Goal: Navigation & Orientation: Find specific page/section

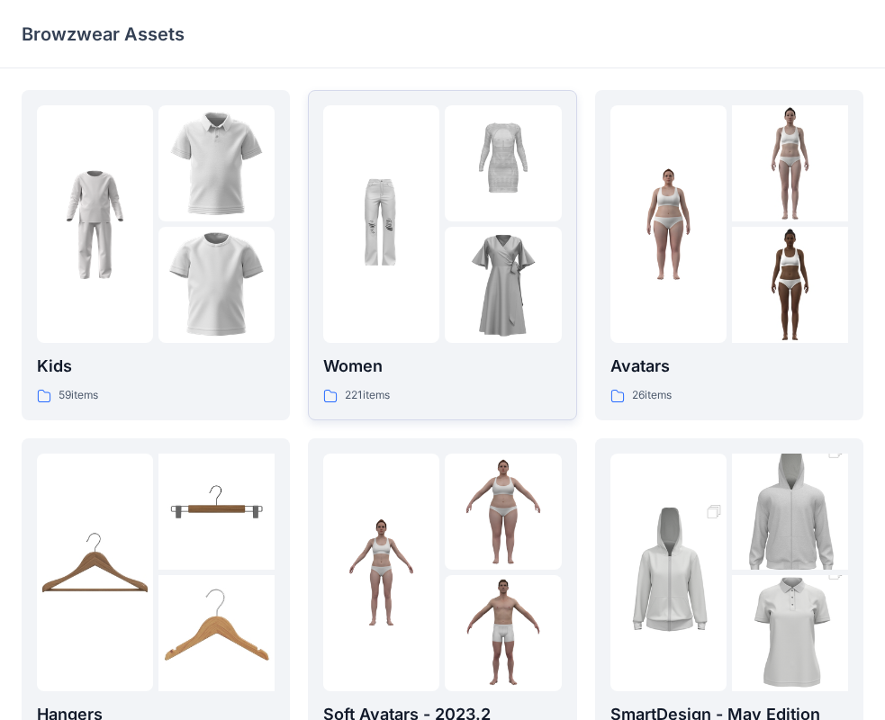
click at [327, 392] on icon at bounding box center [330, 396] width 14 height 14
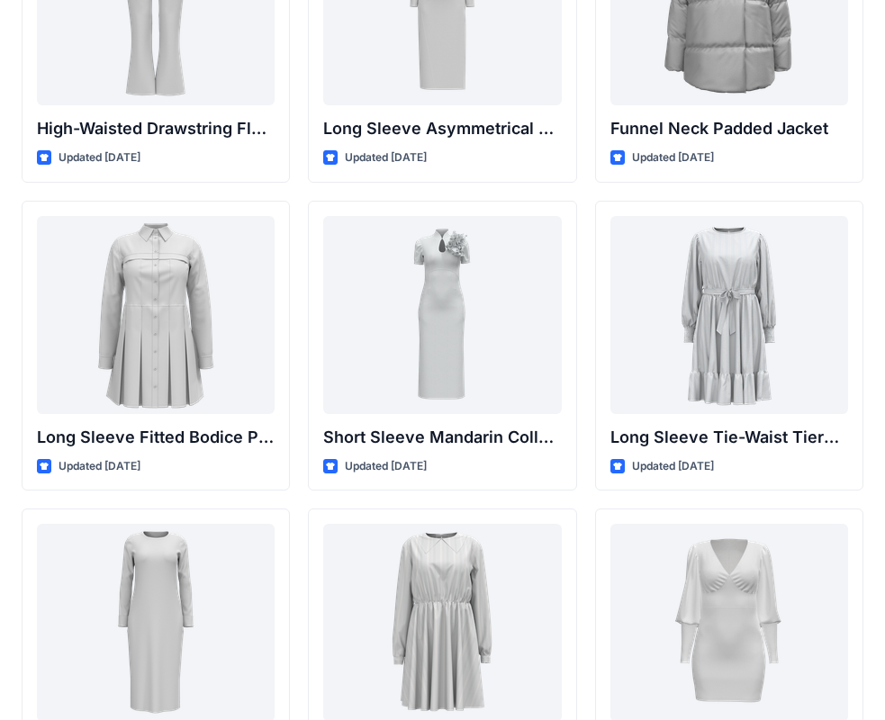
scroll to position [6977, 0]
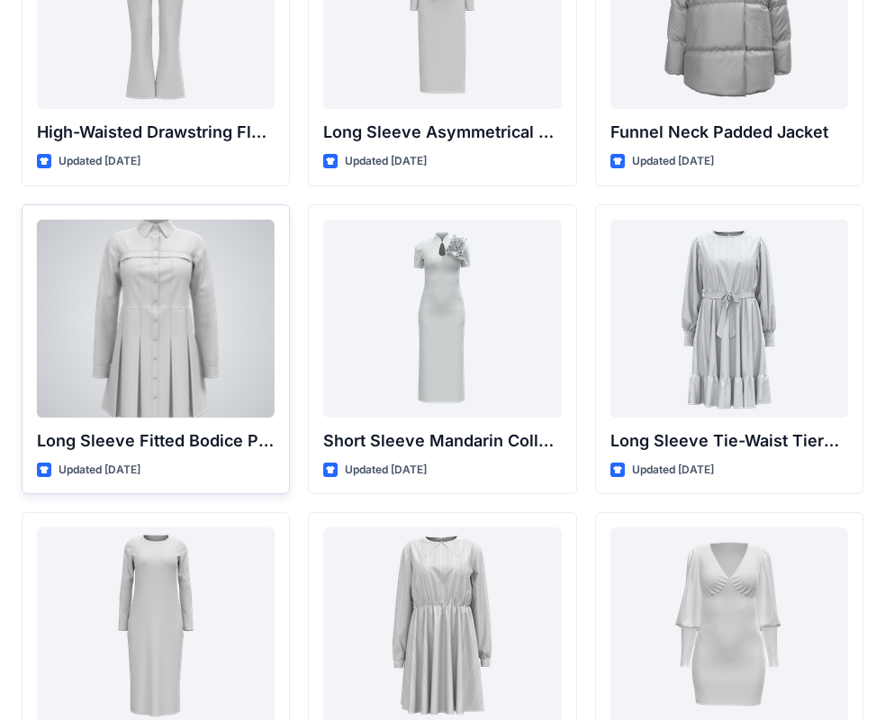
click link at bounding box center [156, 319] width 238 height 198
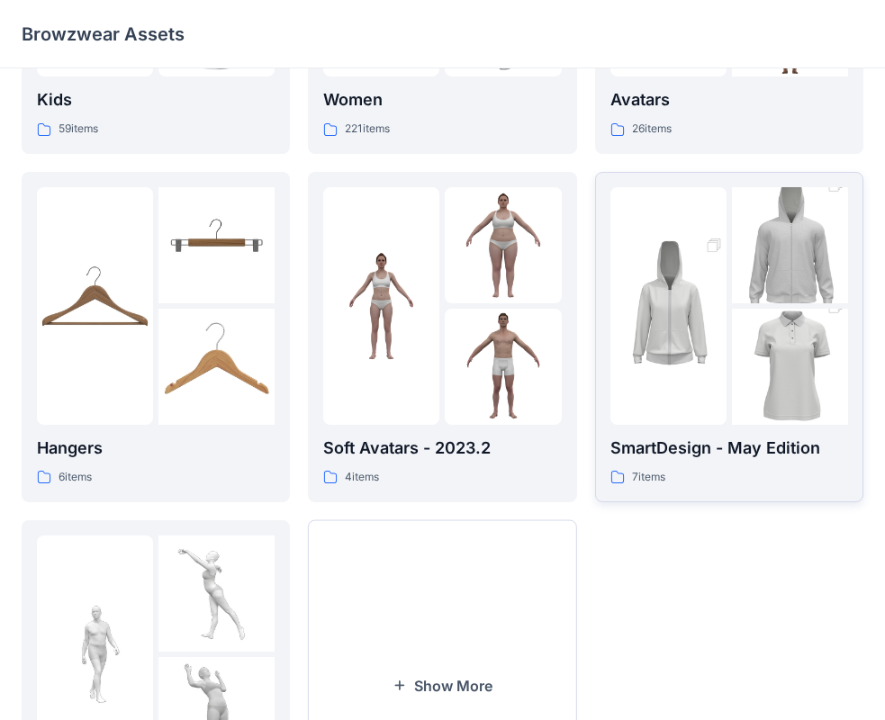
scroll to position [270, 0]
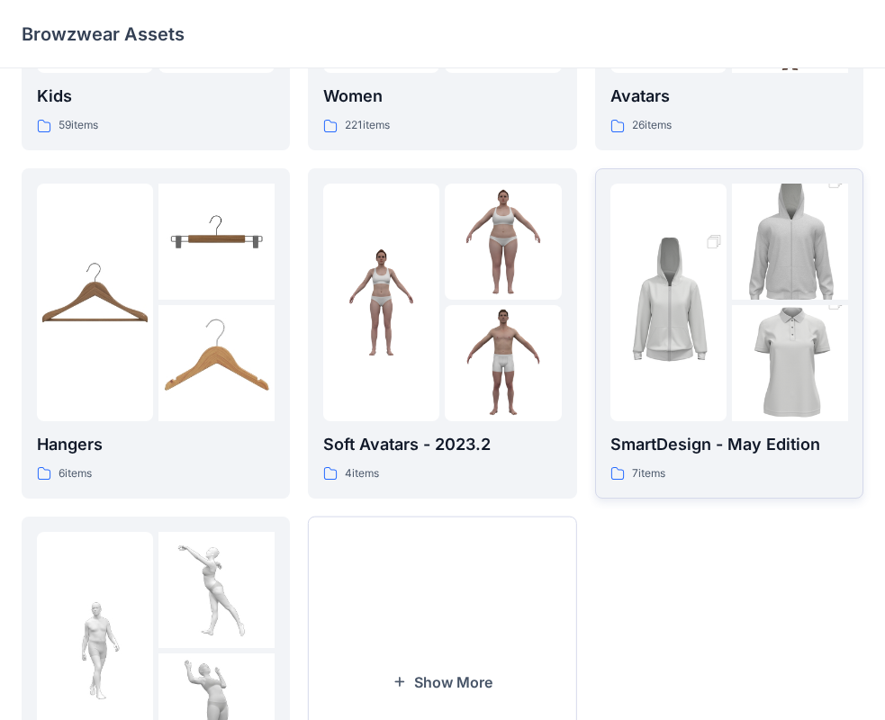
click at [694, 278] on img at bounding box center [668, 302] width 116 height 175
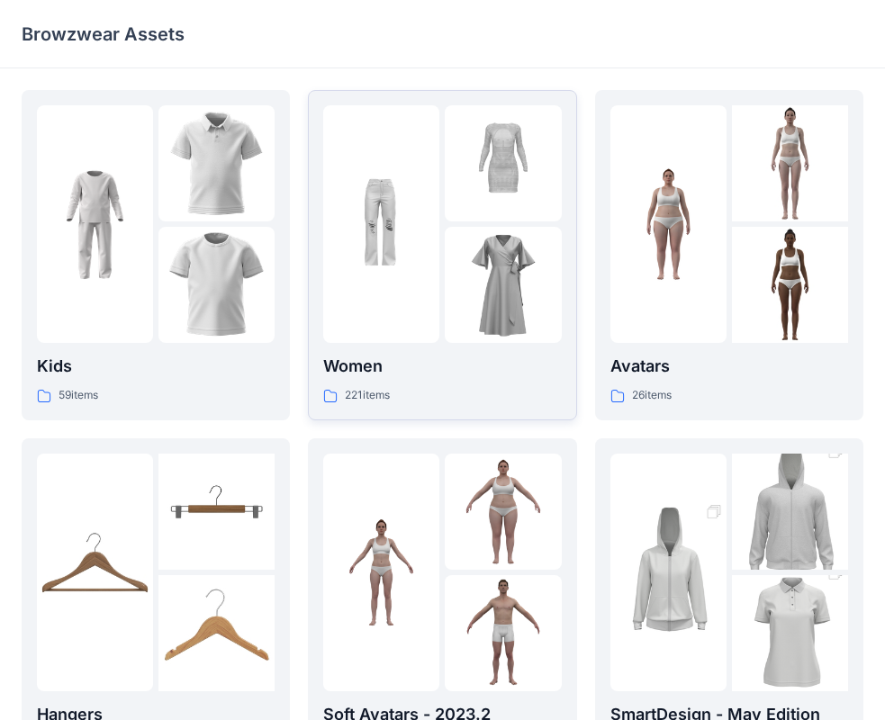
click at [419, 265] on img at bounding box center [381, 225] width 116 height 116
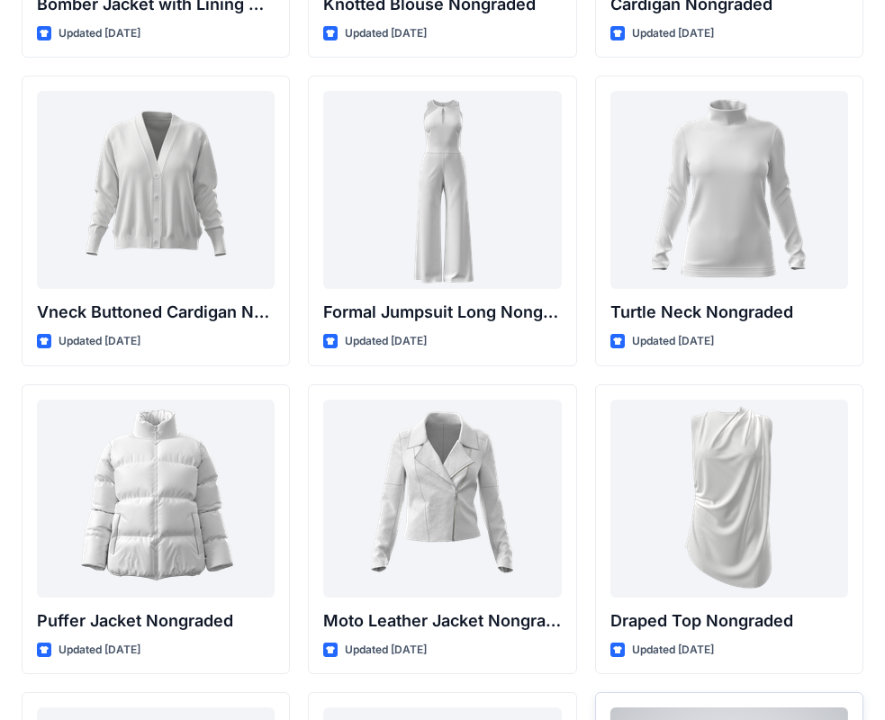
scroll to position [16968, 0]
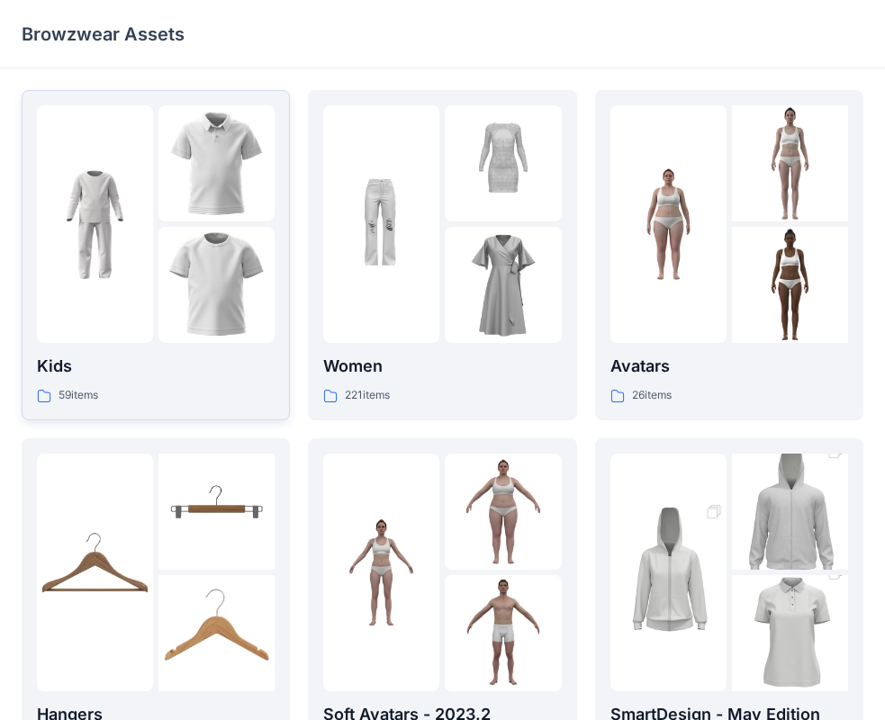
click at [158, 365] on p "Kids" at bounding box center [156, 366] width 238 height 25
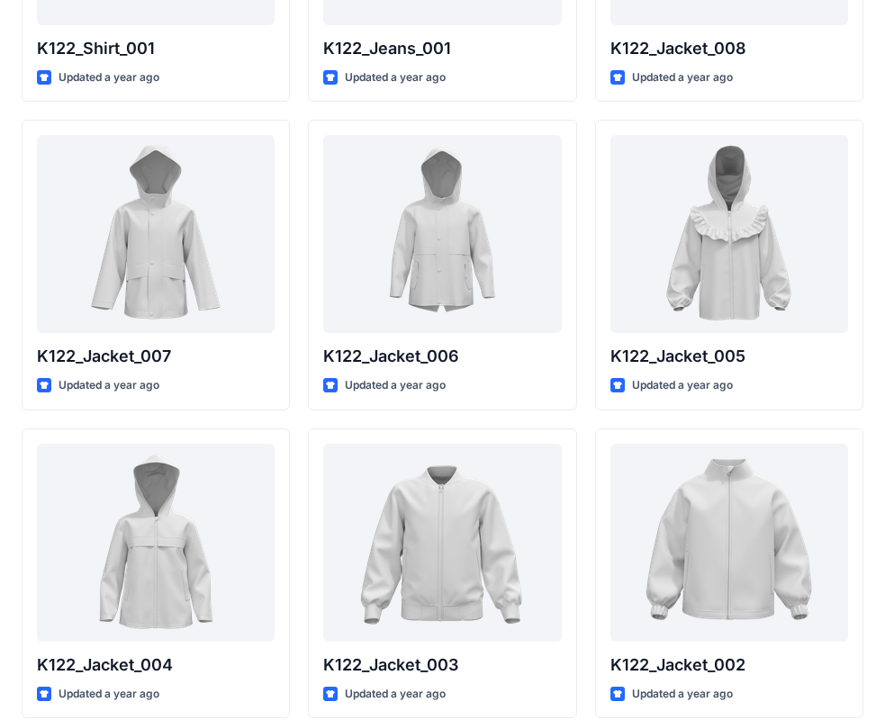
scroll to position [671, 0]
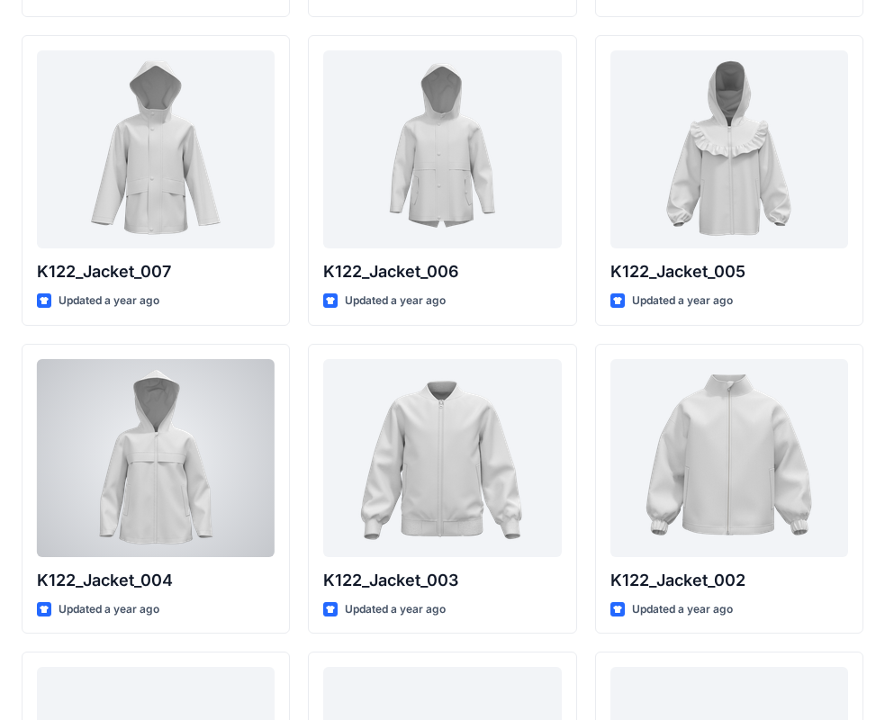
click at [197, 467] on div at bounding box center [156, 458] width 238 height 198
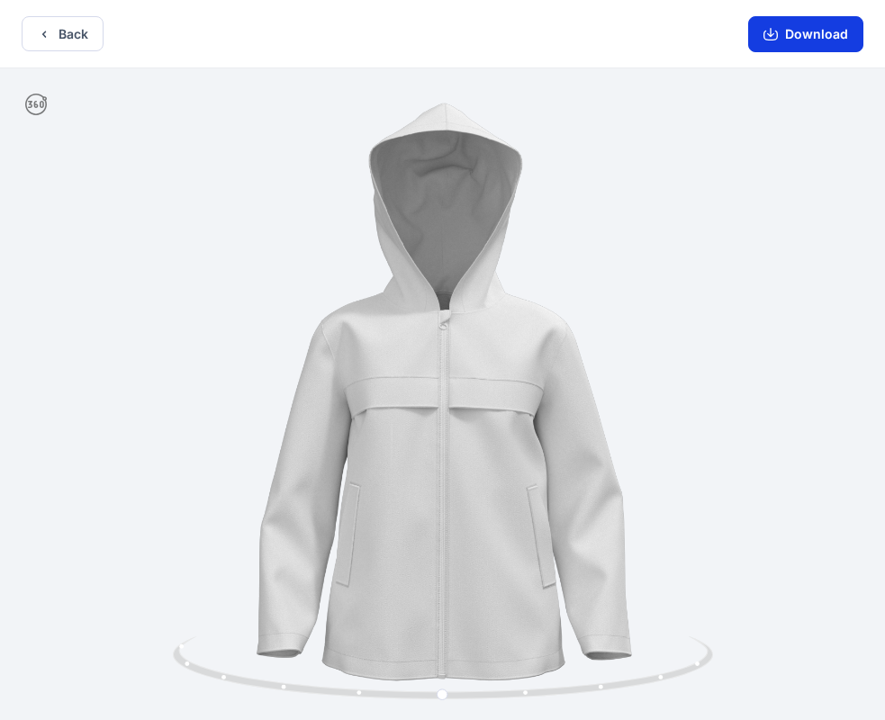
click at [799, 23] on button "Download" at bounding box center [805, 34] width 115 height 36
